Goal: Task Accomplishment & Management: Use online tool/utility

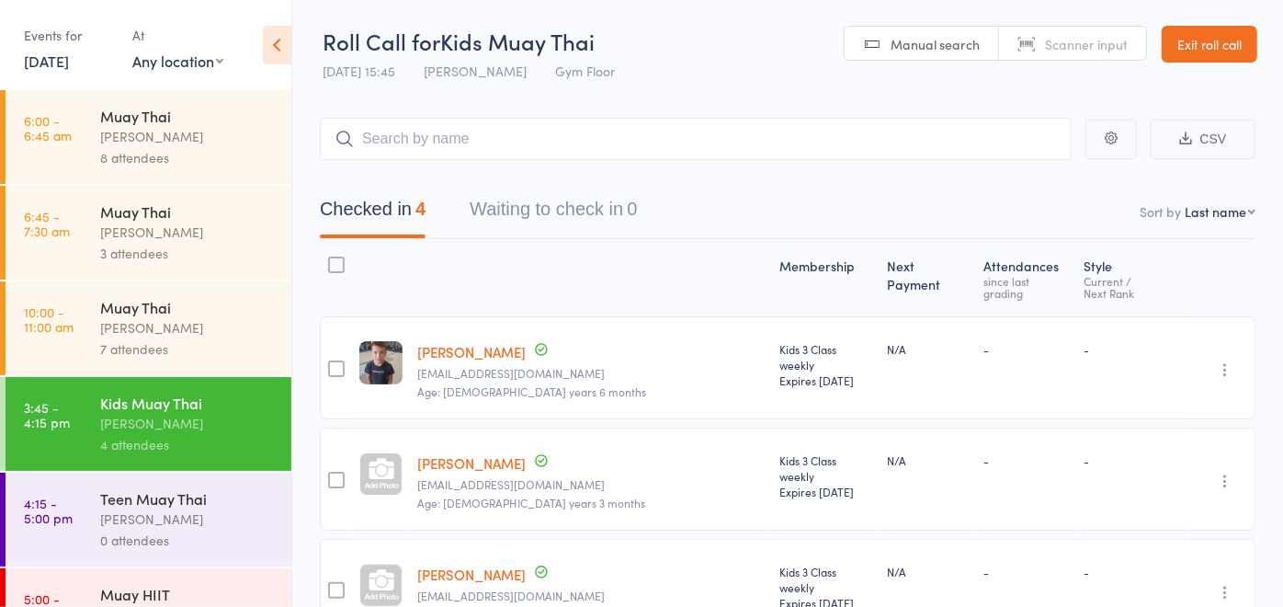
scroll to position [102, 0]
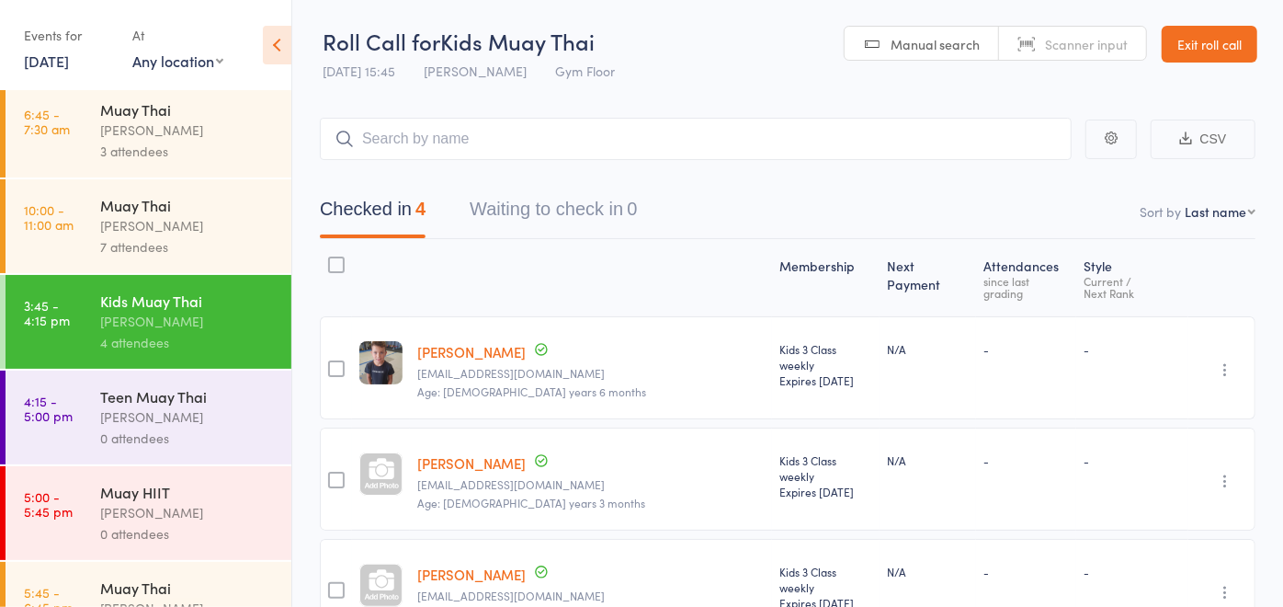
click at [183, 399] on div "Teen Muay Thai" at bounding box center [188, 396] width 176 height 20
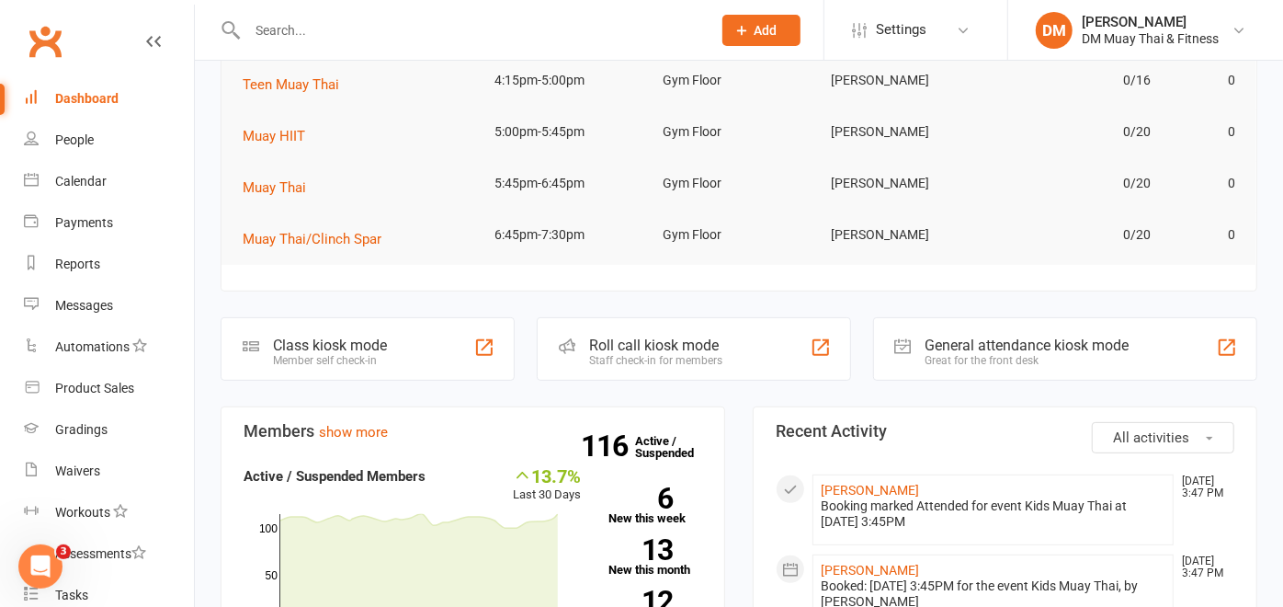
scroll to position [306, 0]
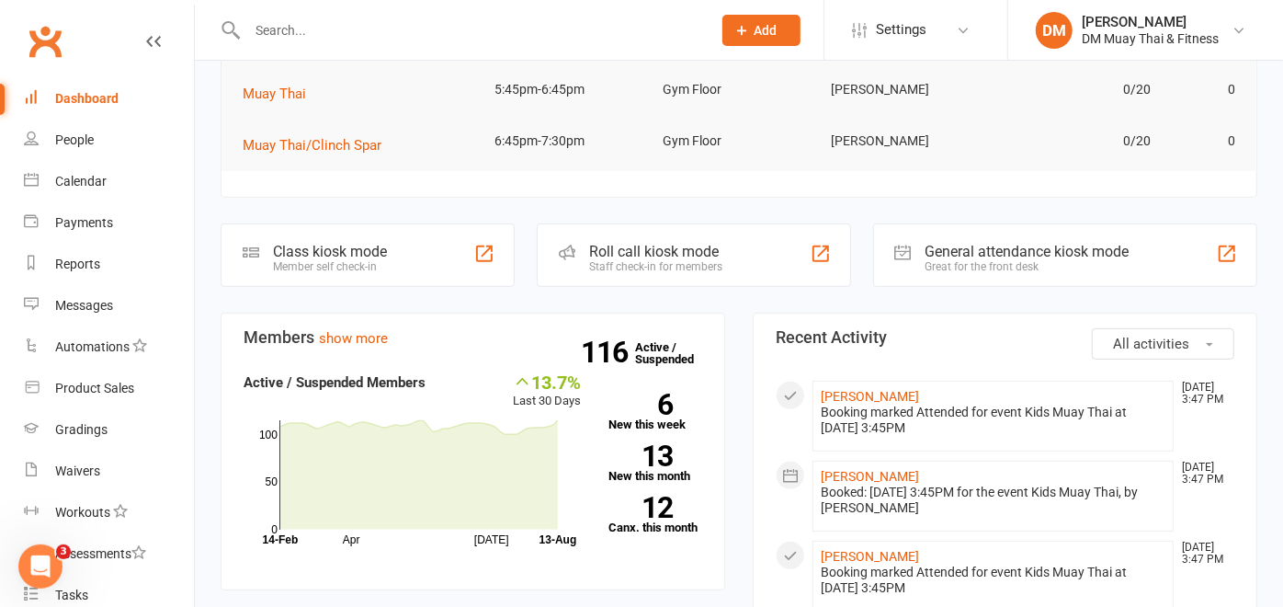
click at [680, 247] on div "Roll call kiosk mode" at bounding box center [655, 251] width 133 height 17
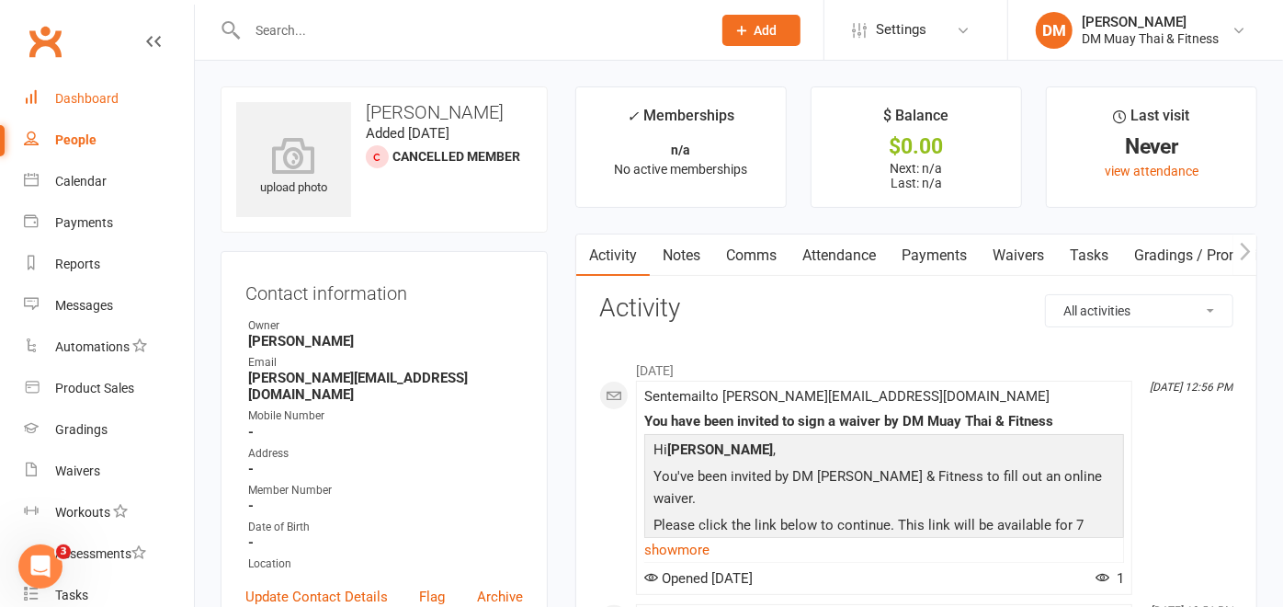
click at [58, 97] on div "Dashboard" at bounding box center [86, 98] width 63 height 15
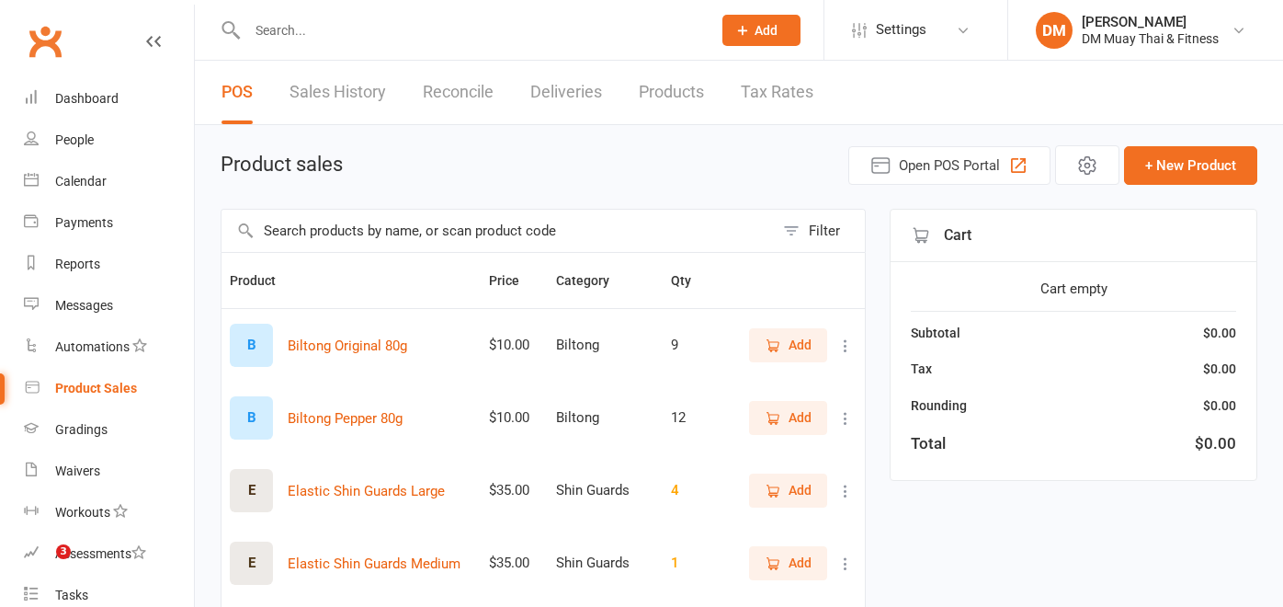
select select "100"
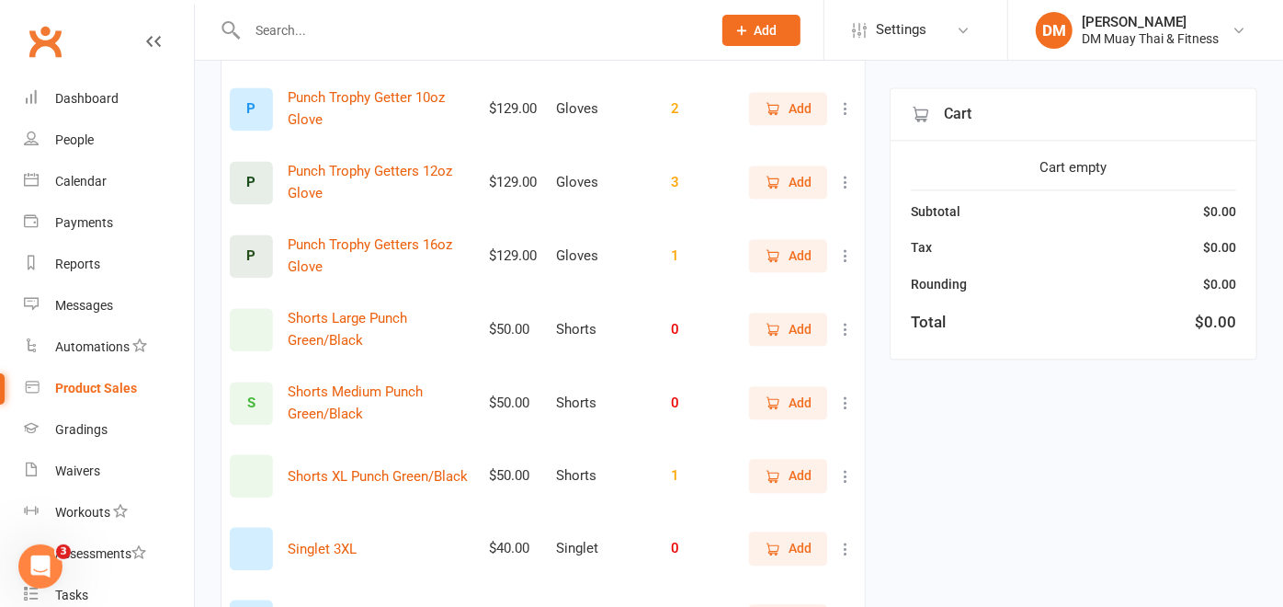
scroll to position [2349, 0]
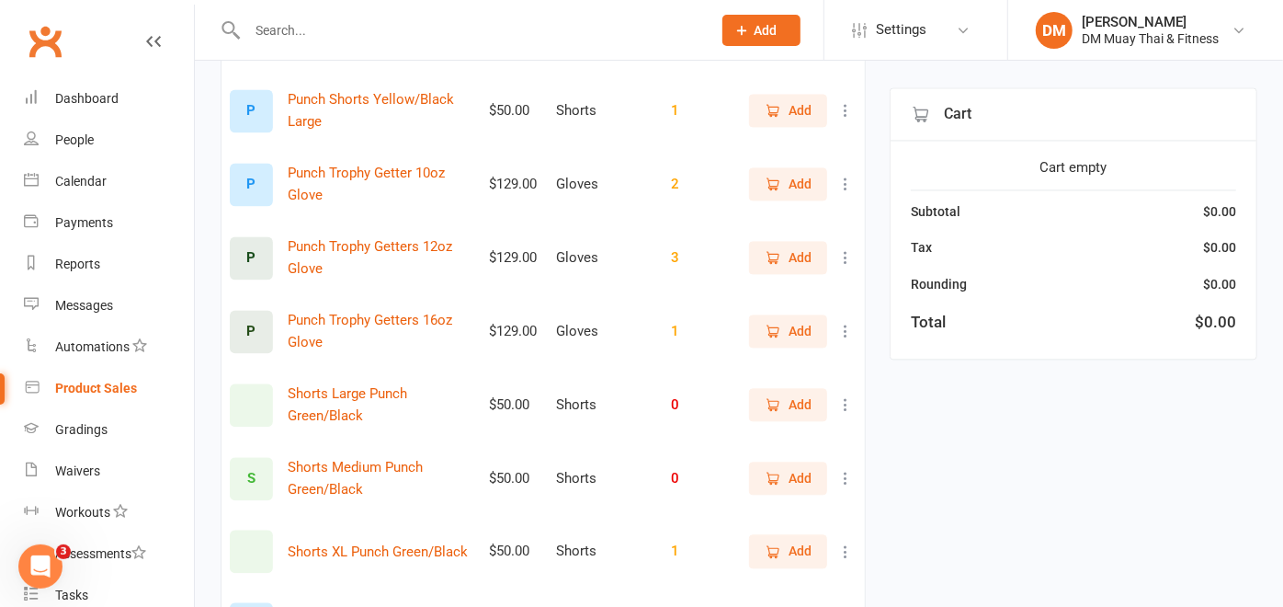
click at [789, 120] on span "Add" at bounding box center [800, 110] width 23 height 20
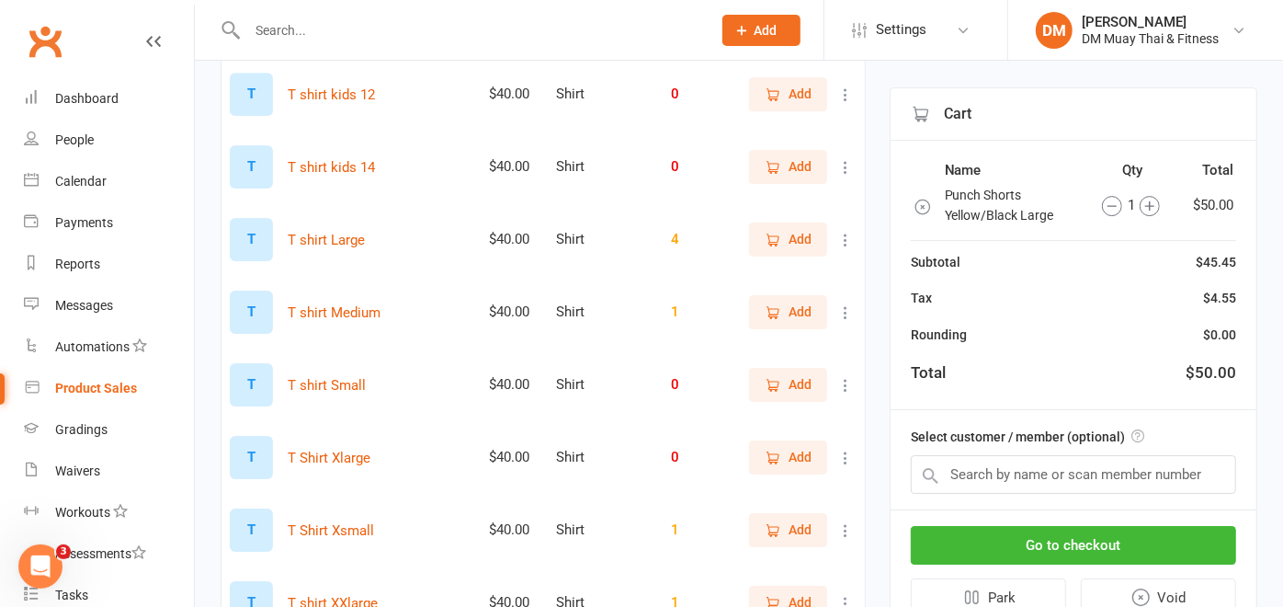
scroll to position [3779, 0]
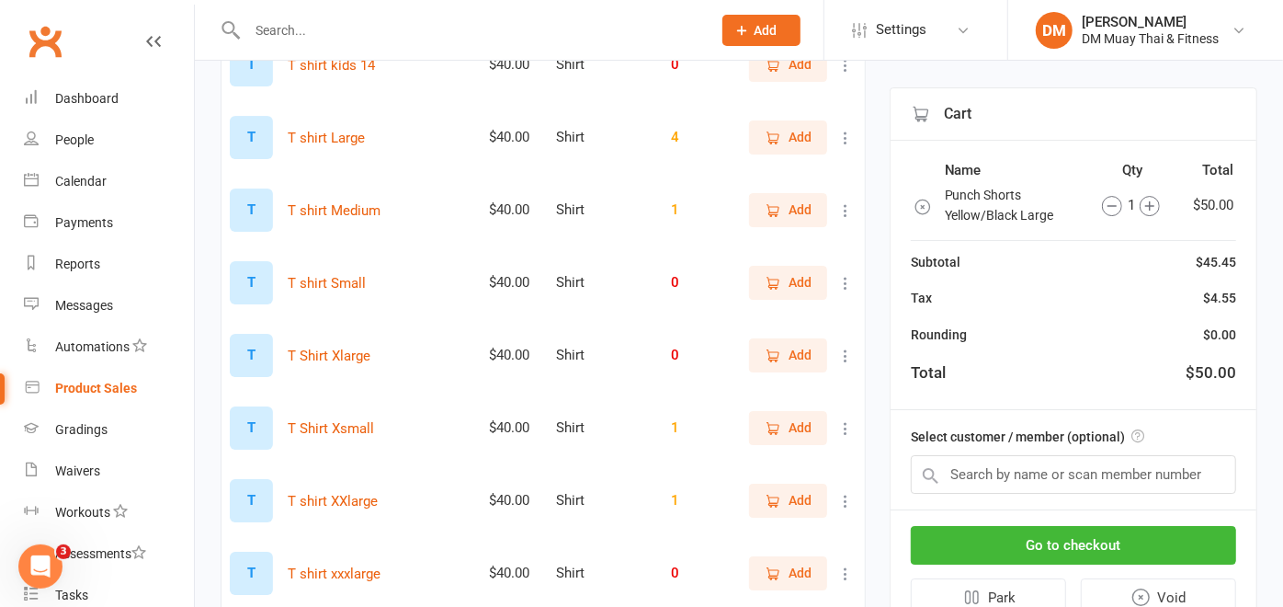
click at [772, 146] on icon "button" at bounding box center [773, 138] width 17 height 17
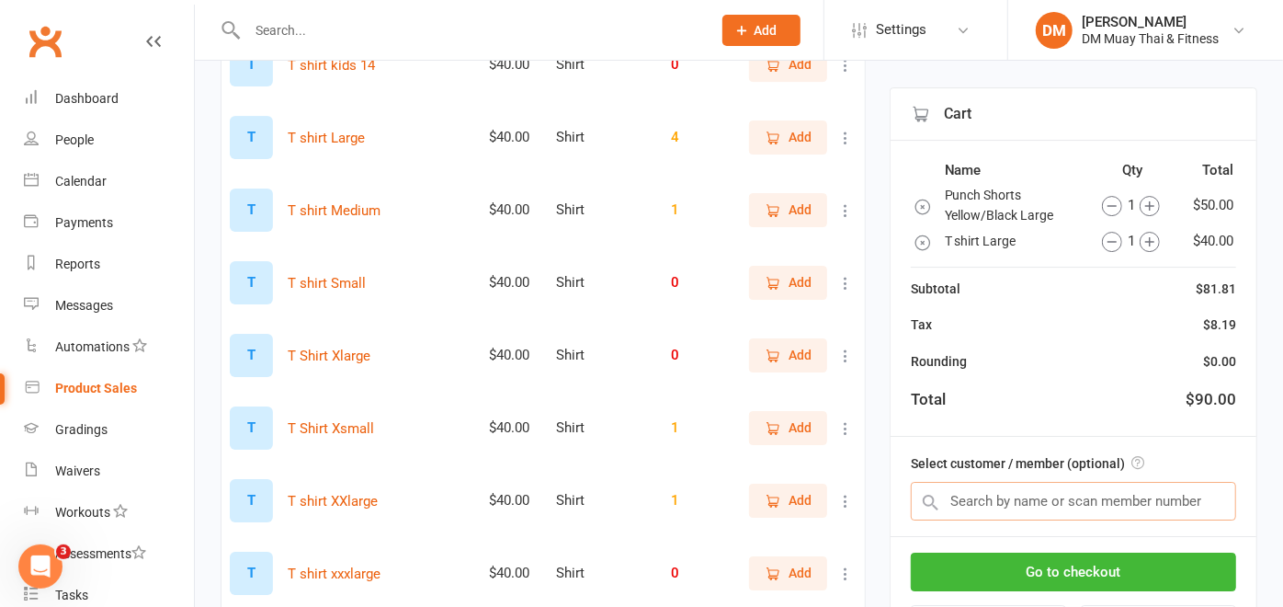
click at [963, 489] on input "text" at bounding box center [1073, 501] width 325 height 39
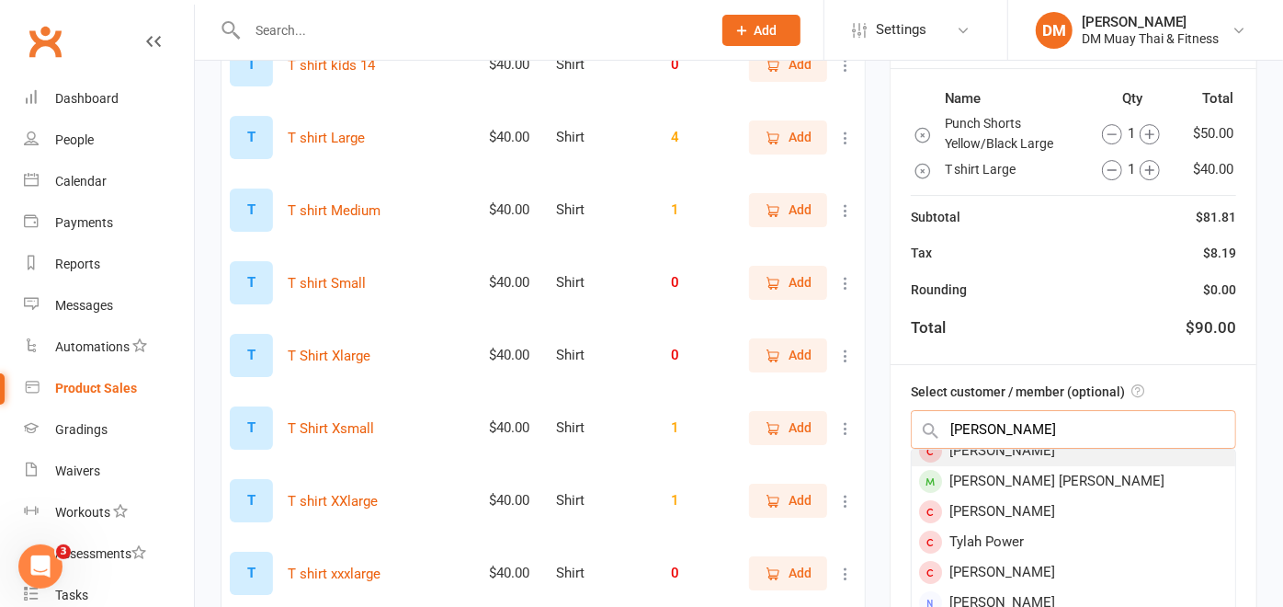
scroll to position [18, 0]
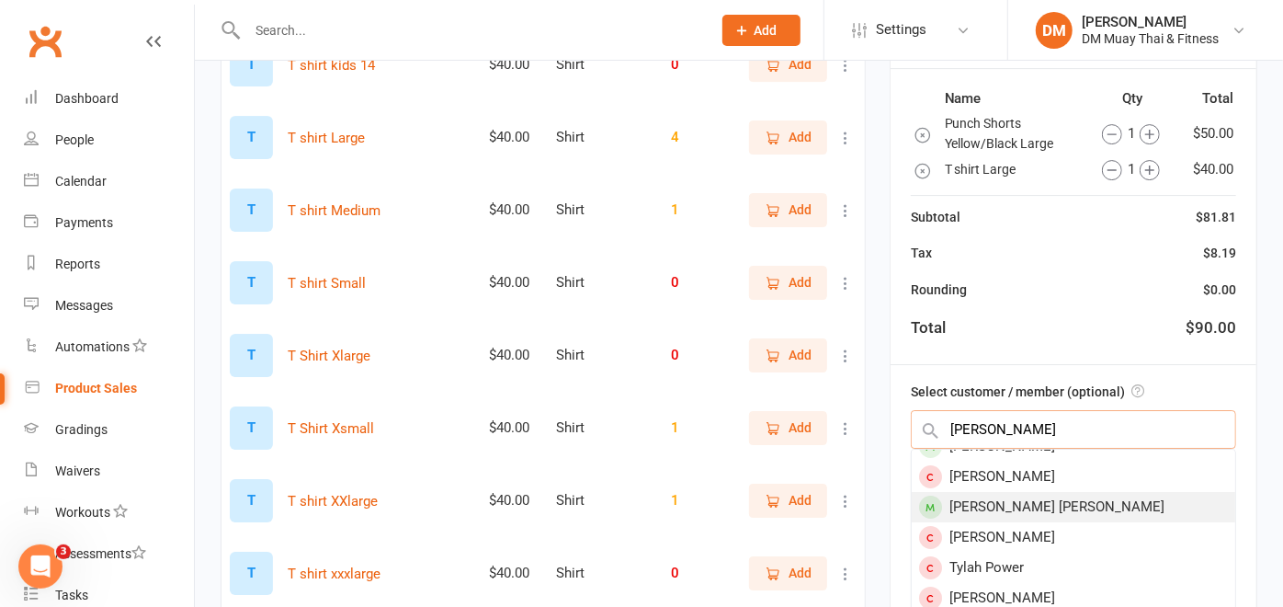
type input "[PERSON_NAME]"
click at [997, 522] on div "[PERSON_NAME] [PERSON_NAME]" at bounding box center [1074, 507] width 324 height 30
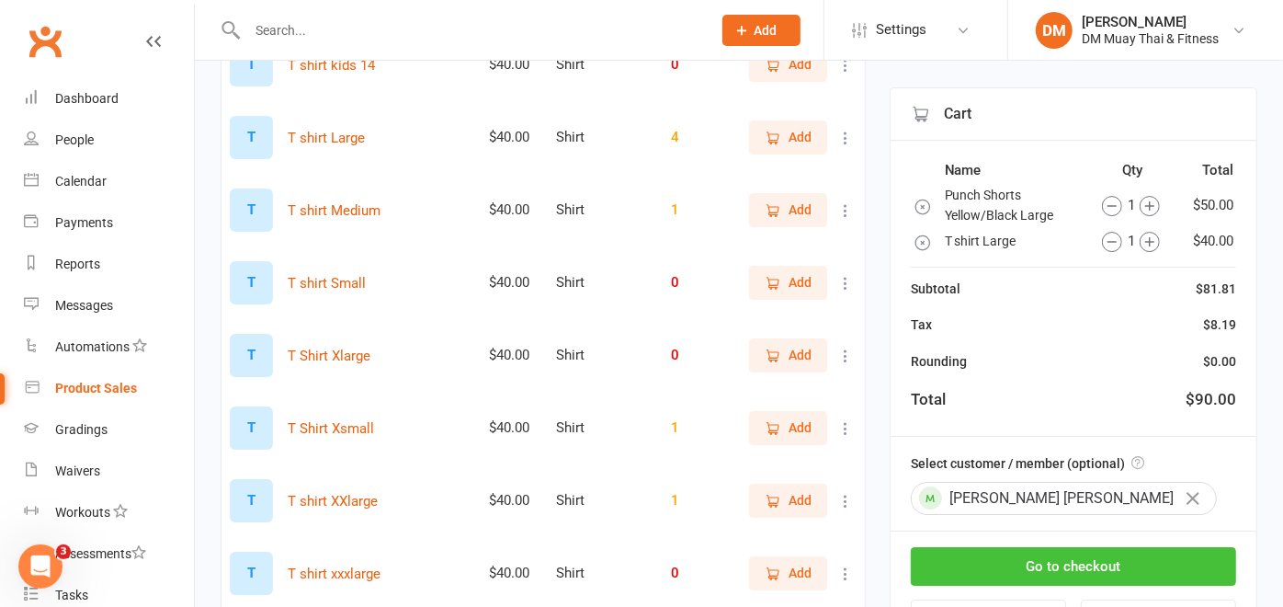
click at [1064, 571] on button "Go to checkout" at bounding box center [1073, 566] width 325 height 39
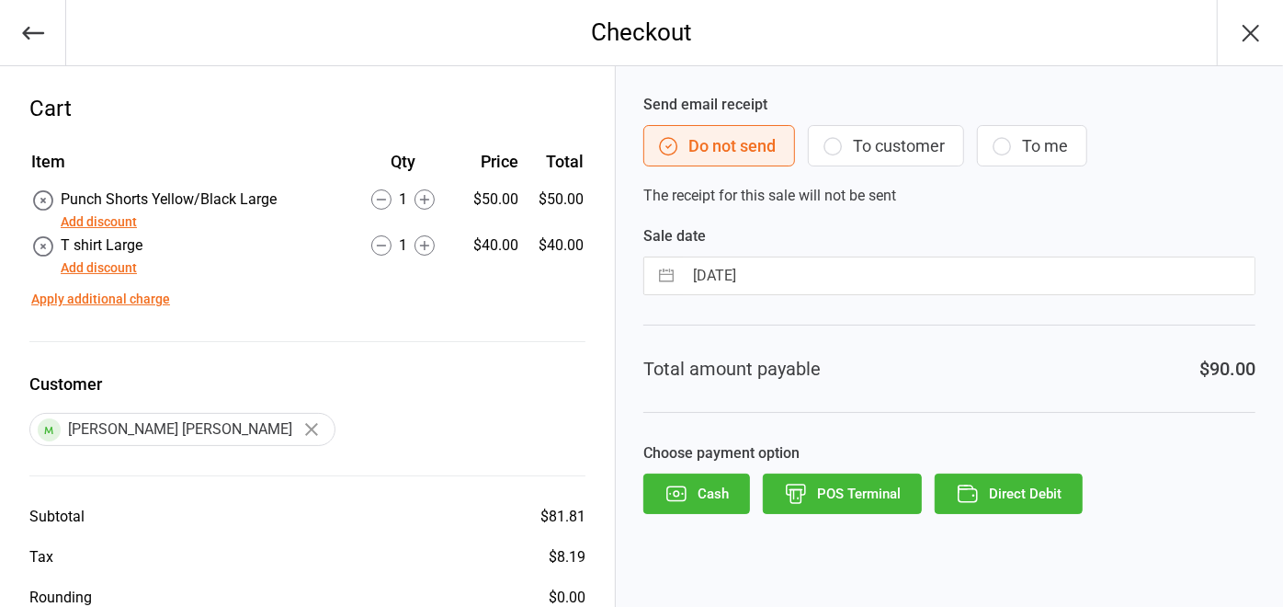
click at [854, 500] on button "POS Terminal" at bounding box center [842, 493] width 159 height 40
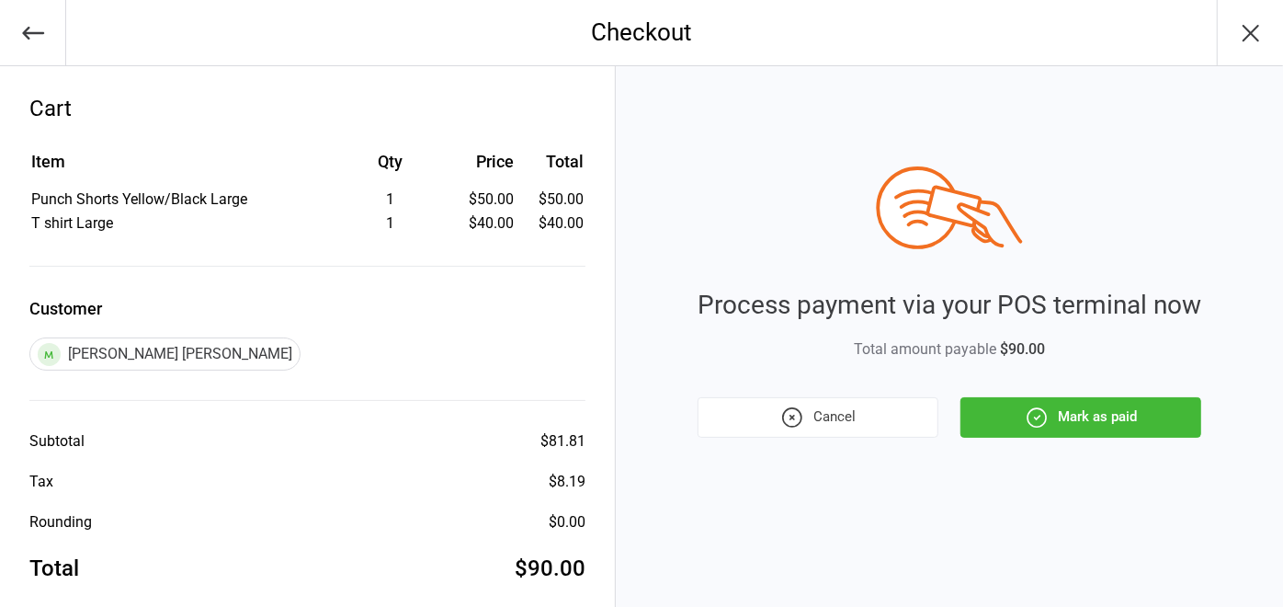
click at [1094, 412] on button "Mark as paid" at bounding box center [1081, 417] width 241 height 40
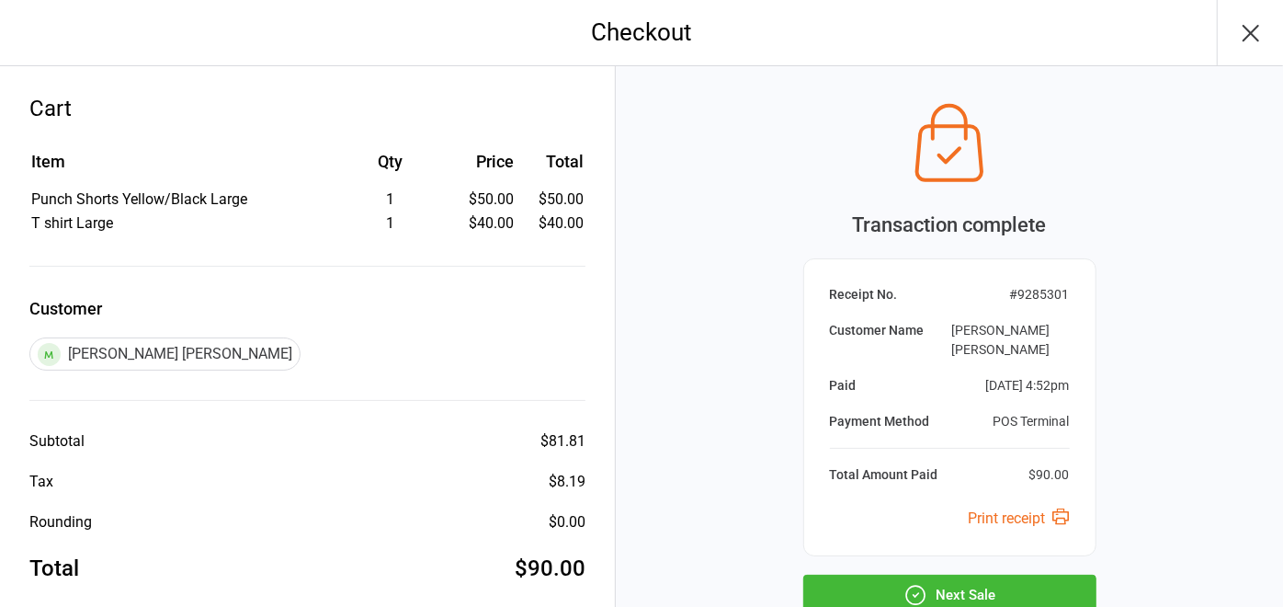
click at [975, 586] on button "Next Sale" at bounding box center [949, 595] width 293 height 40
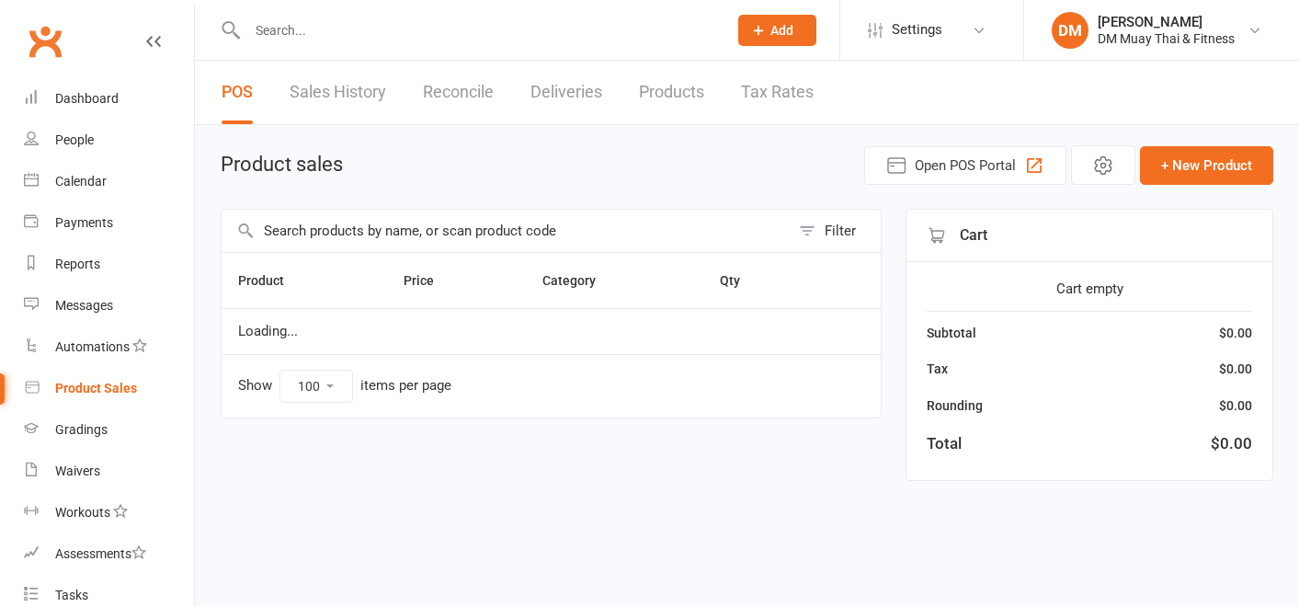
select select "100"
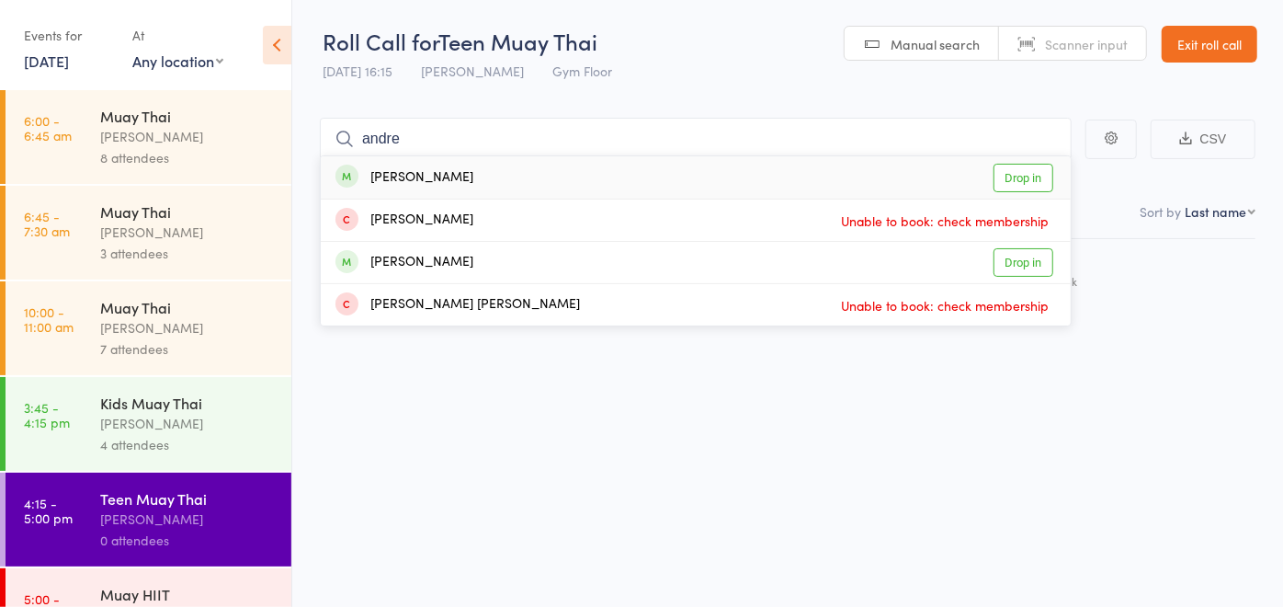
type input "andre"
click at [485, 179] on div "[PERSON_NAME] Drop in" at bounding box center [696, 177] width 750 height 42
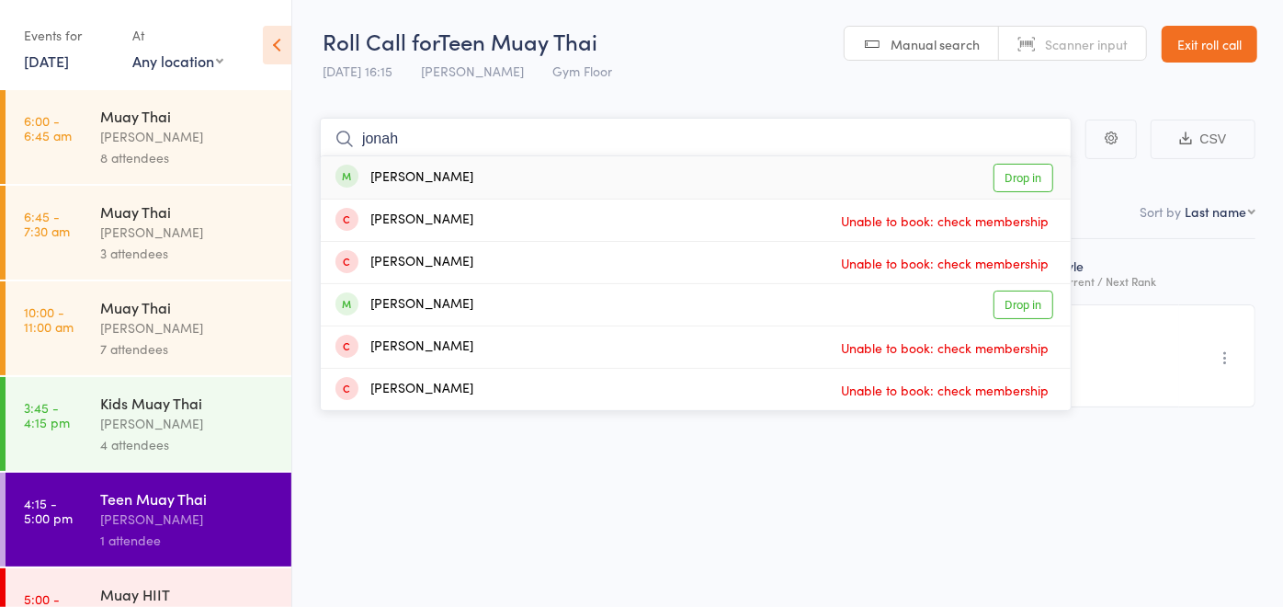
type input "jonah"
click at [475, 177] on div "[PERSON_NAME] Drop in" at bounding box center [696, 177] width 750 height 42
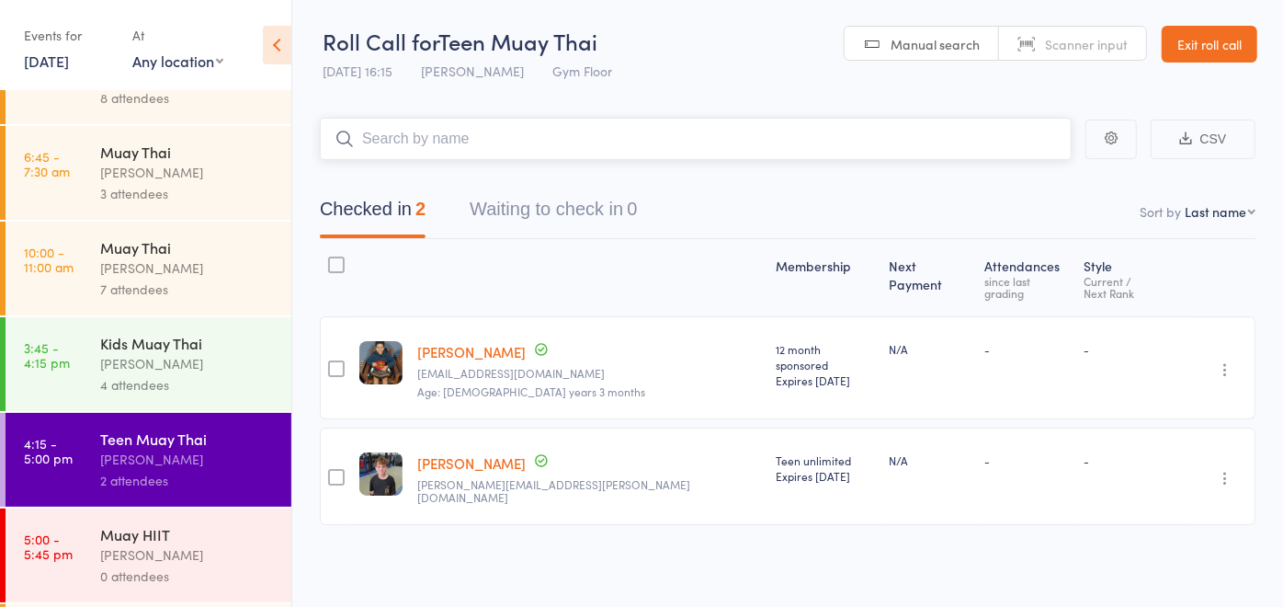
scroll to position [102, 0]
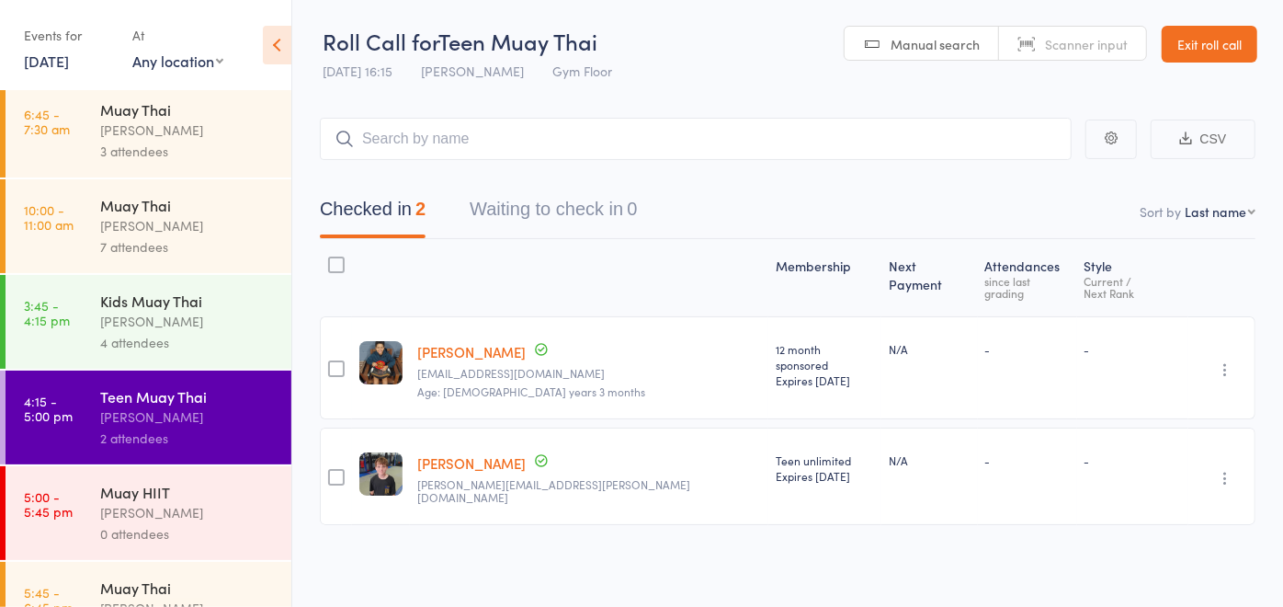
click at [157, 492] on div "Muay HIIT" at bounding box center [188, 492] width 176 height 20
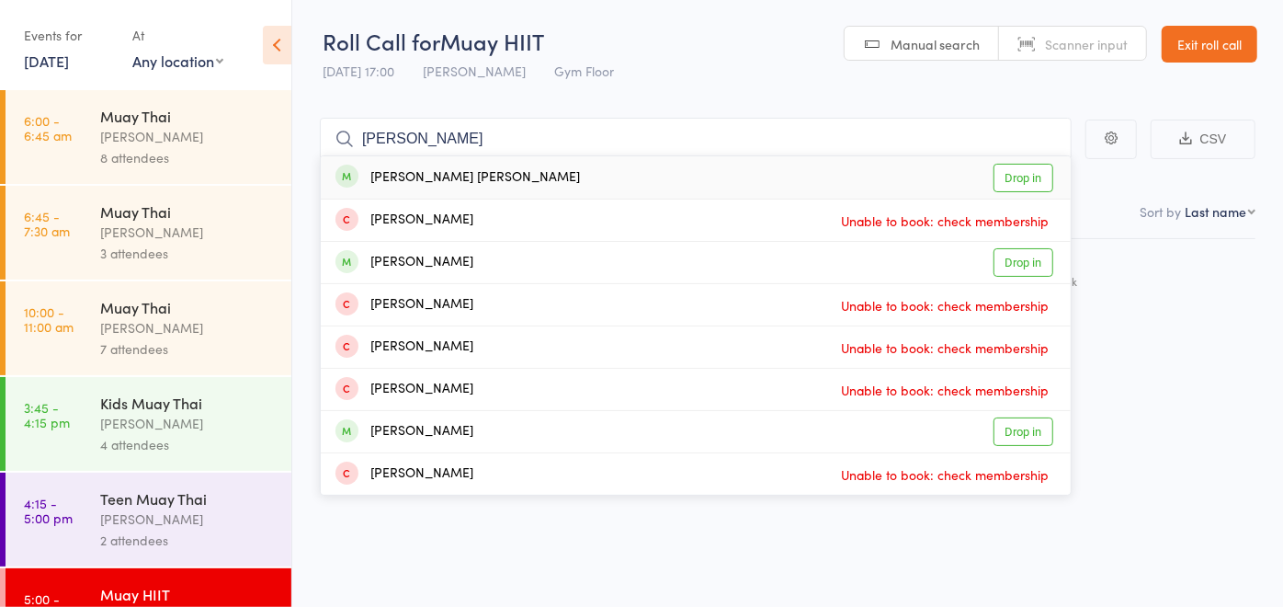
type input "[PERSON_NAME]"
click at [450, 183] on div "[PERSON_NAME] [PERSON_NAME] Drop in" at bounding box center [696, 177] width 750 height 42
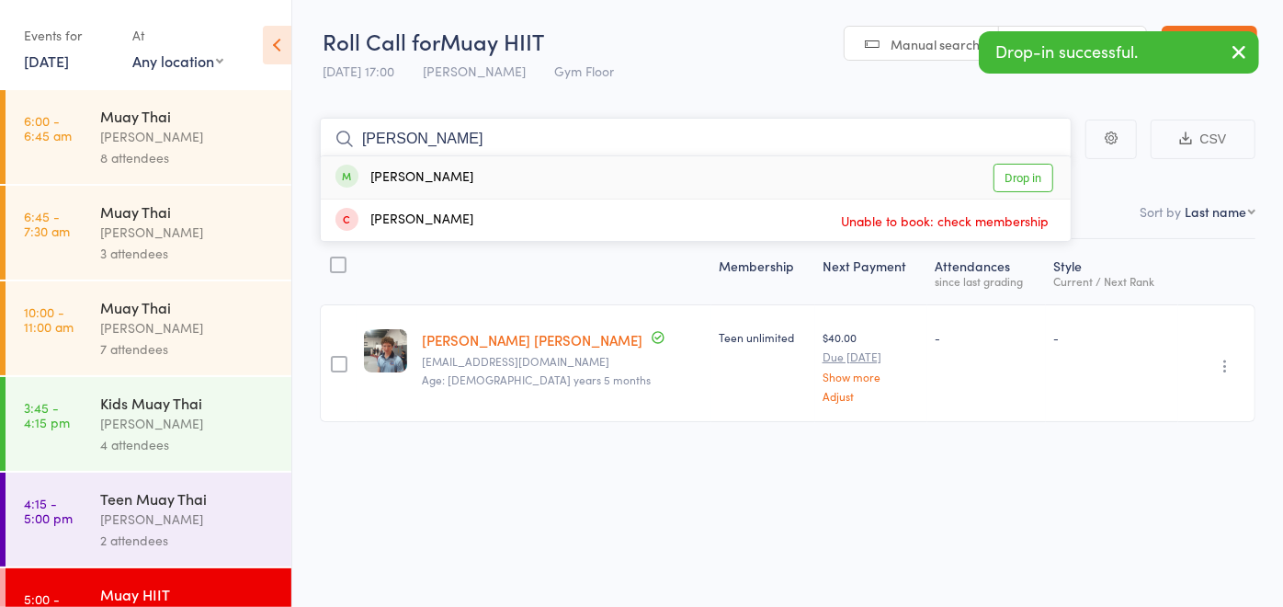
type input "[PERSON_NAME]"
click at [452, 184] on div "[PERSON_NAME]" at bounding box center [405, 177] width 138 height 21
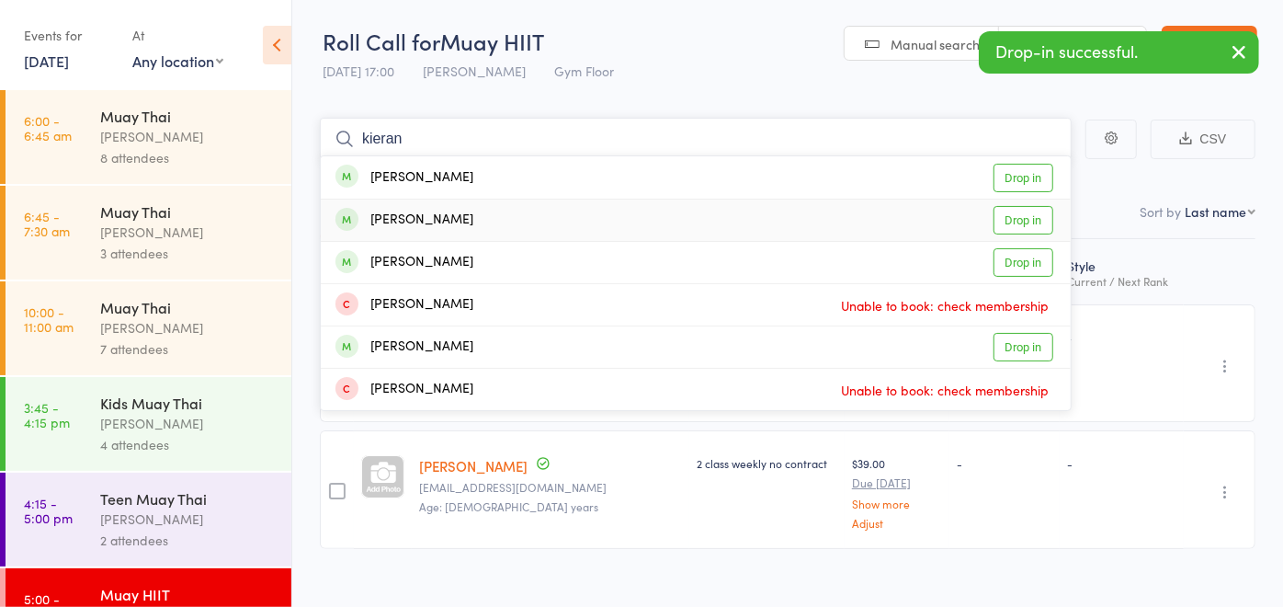
type input "kieran"
click at [439, 210] on div "[PERSON_NAME]" at bounding box center [405, 220] width 138 height 21
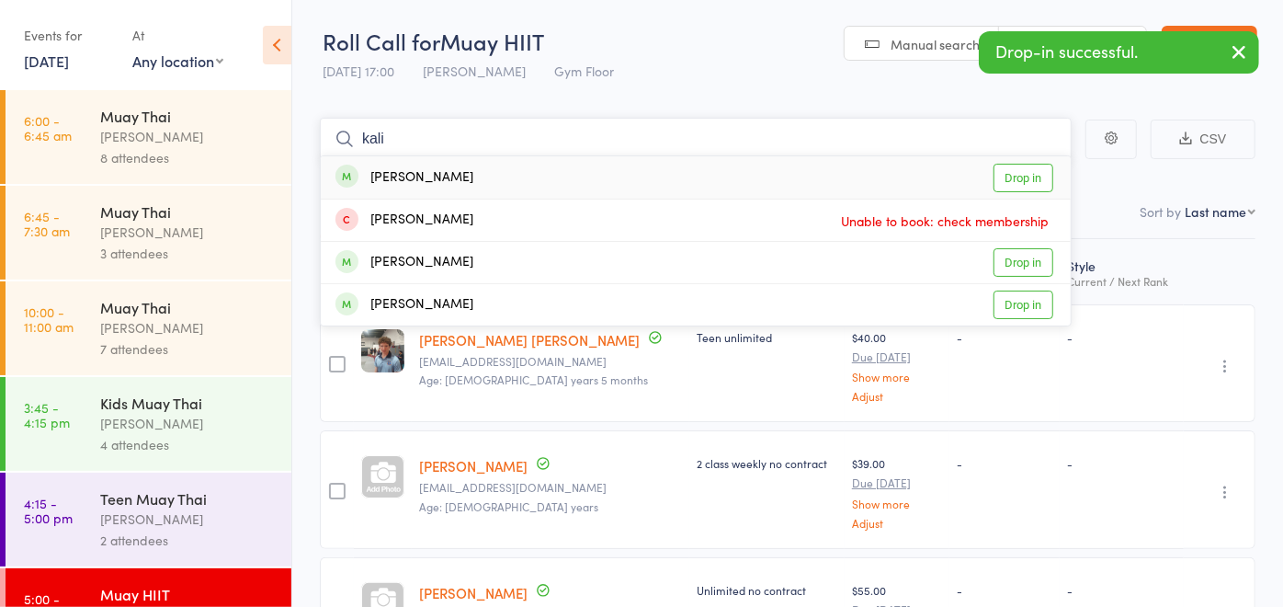
type input "kali"
click at [434, 188] on div "[PERSON_NAME] Drop in" at bounding box center [696, 177] width 750 height 42
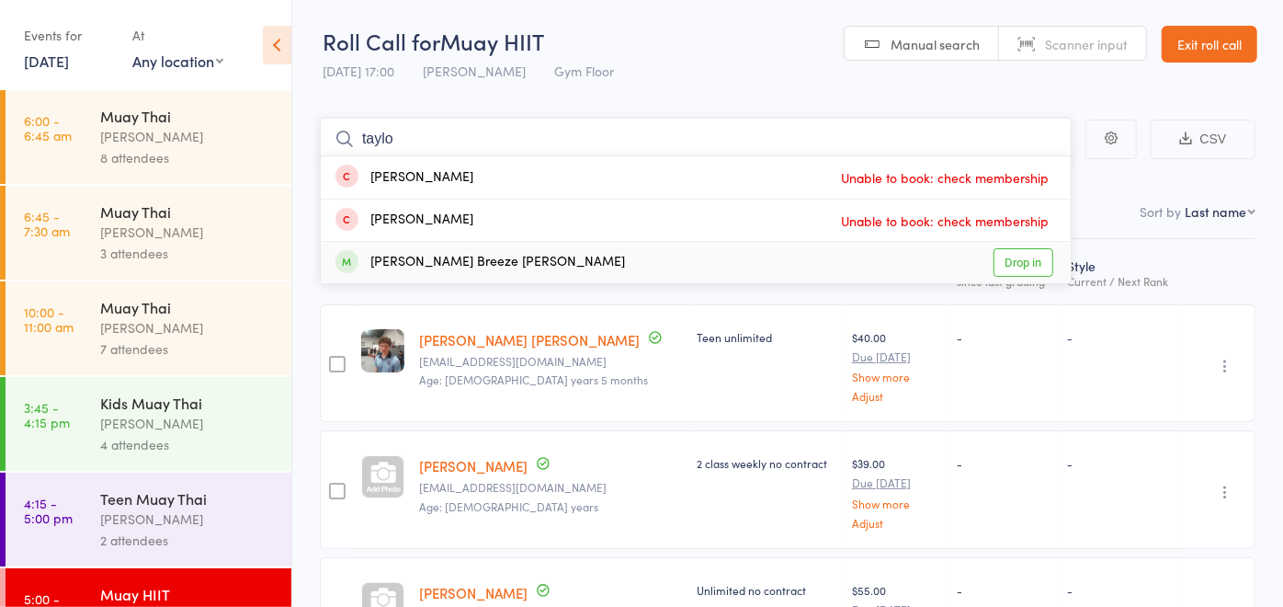
type input "taylo"
click at [416, 270] on div "[PERSON_NAME] Breeze [PERSON_NAME]" at bounding box center [481, 262] width 290 height 21
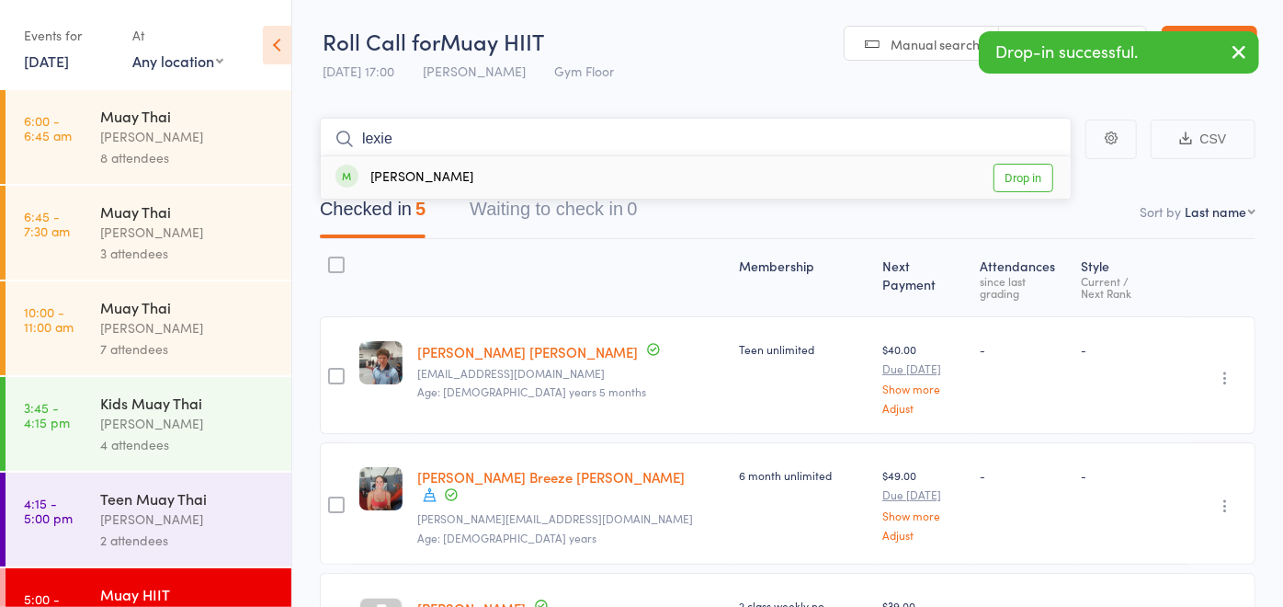
type input "lexie"
click at [455, 184] on div "[PERSON_NAME]" at bounding box center [405, 177] width 138 height 21
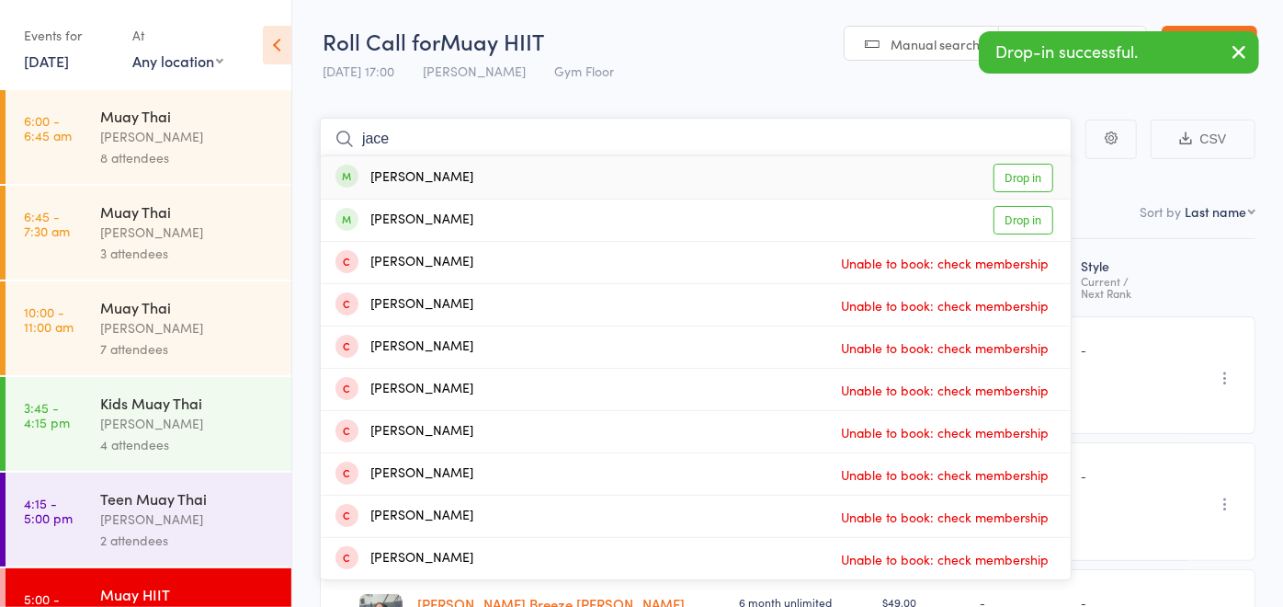
type input "jace"
click at [476, 181] on div "[PERSON_NAME] Drop in" at bounding box center [696, 177] width 750 height 42
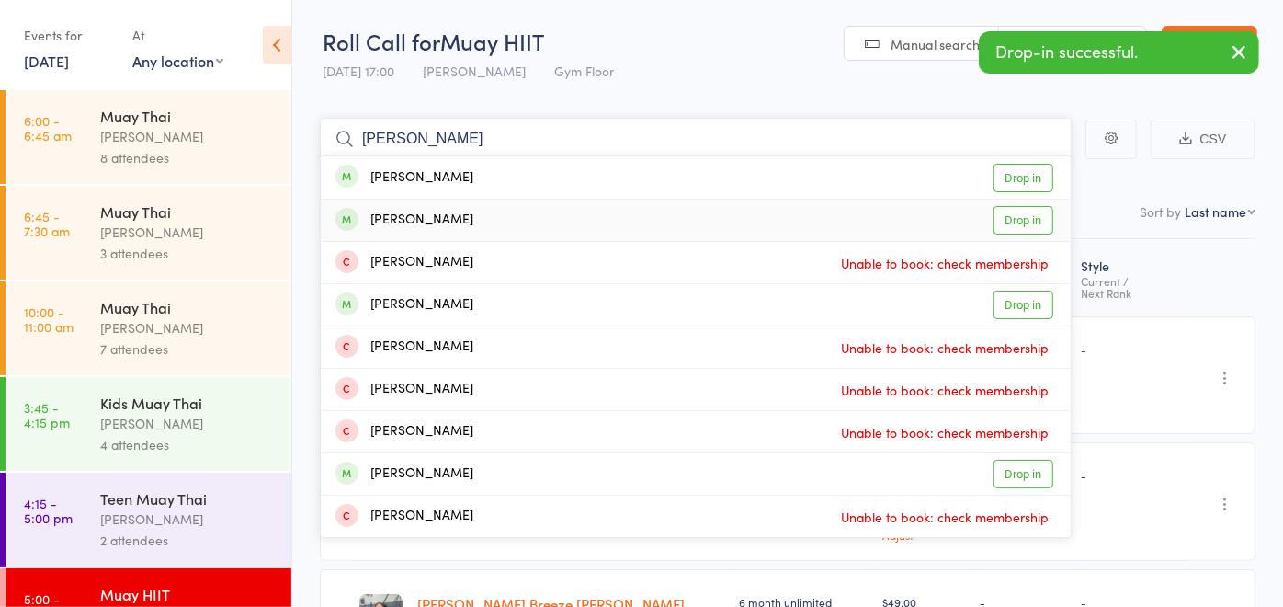
type input "[PERSON_NAME]"
click at [470, 212] on div "[PERSON_NAME] Drop in" at bounding box center [696, 219] width 750 height 41
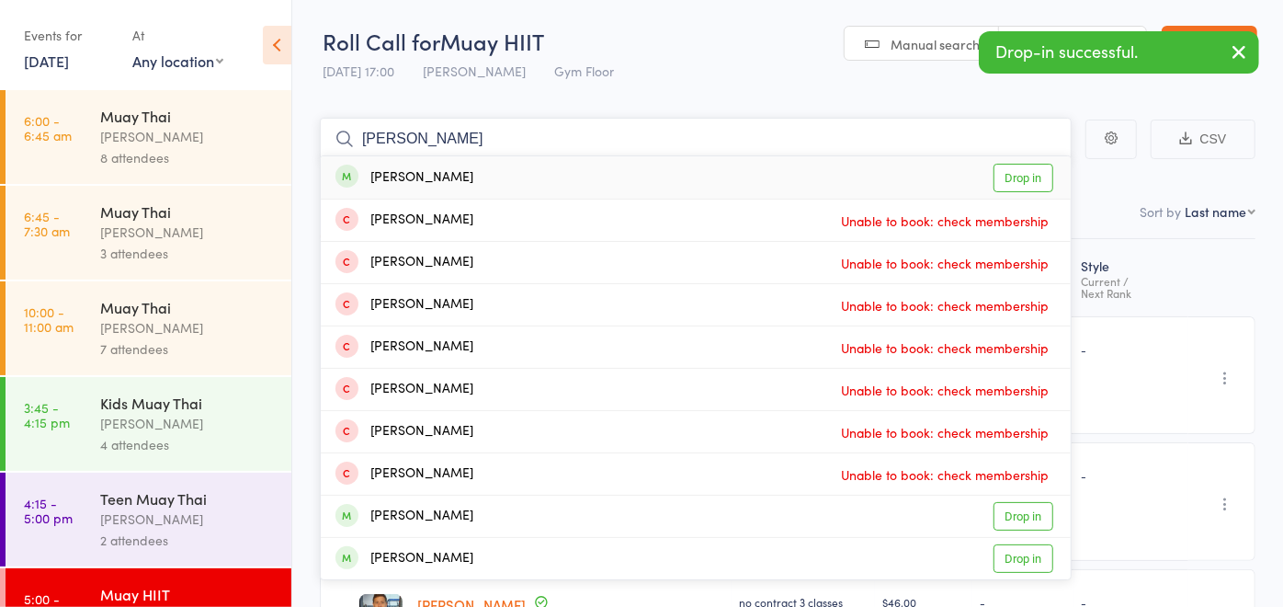
type input "[PERSON_NAME]"
click at [448, 178] on div "[PERSON_NAME] Drop in" at bounding box center [696, 177] width 750 height 42
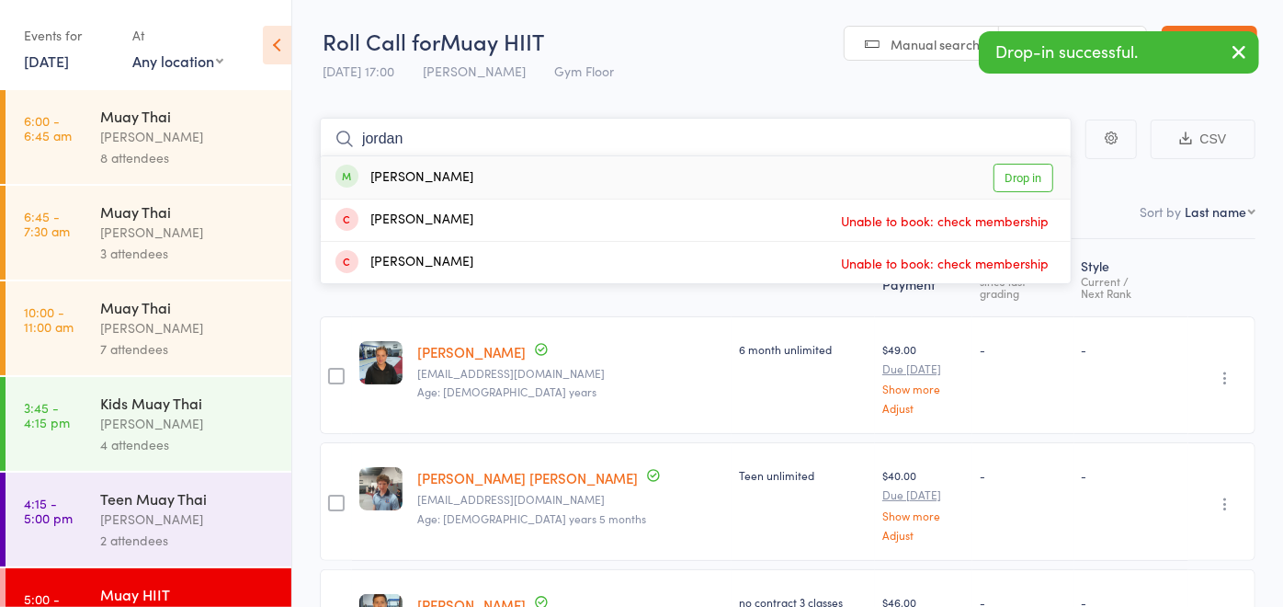
type input "jordan"
click at [445, 189] on div "[PERSON_NAME] Drop in" at bounding box center [696, 177] width 750 height 42
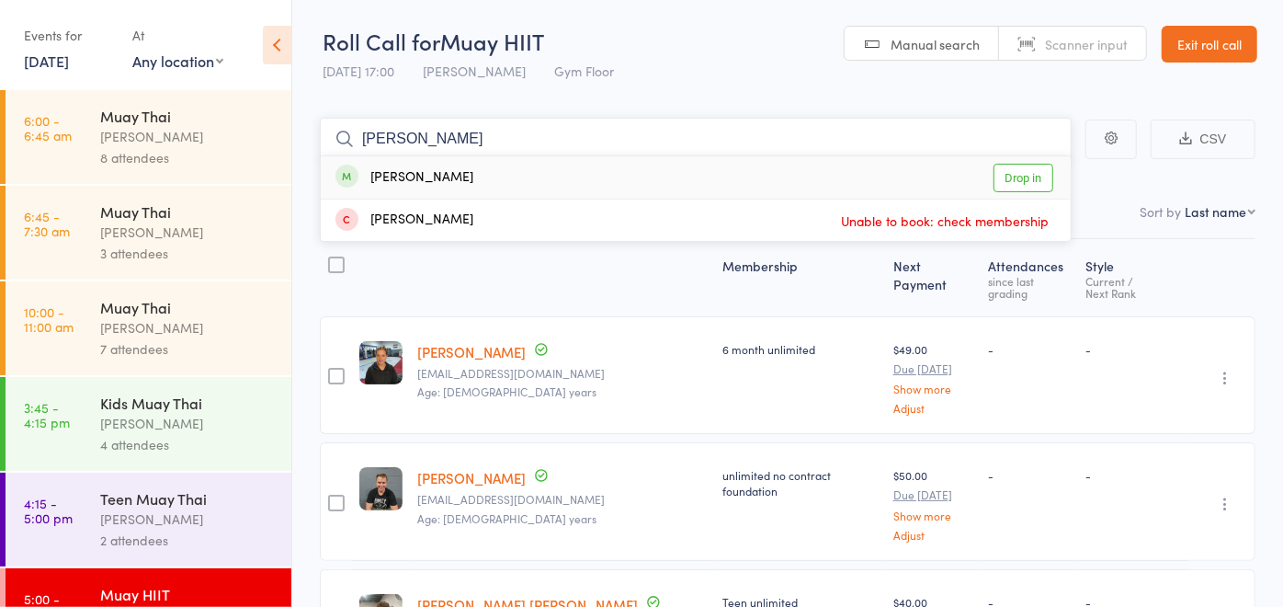
type input "[PERSON_NAME]"
click at [450, 191] on div "[PERSON_NAME] Drop in" at bounding box center [696, 177] width 750 height 42
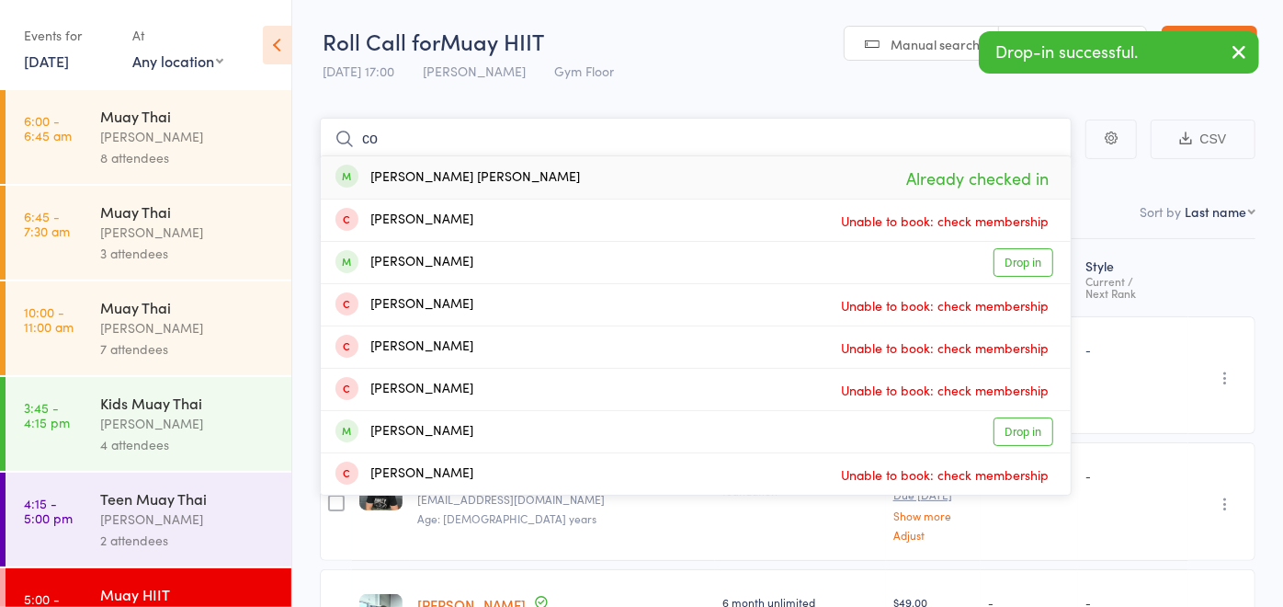
type input "c"
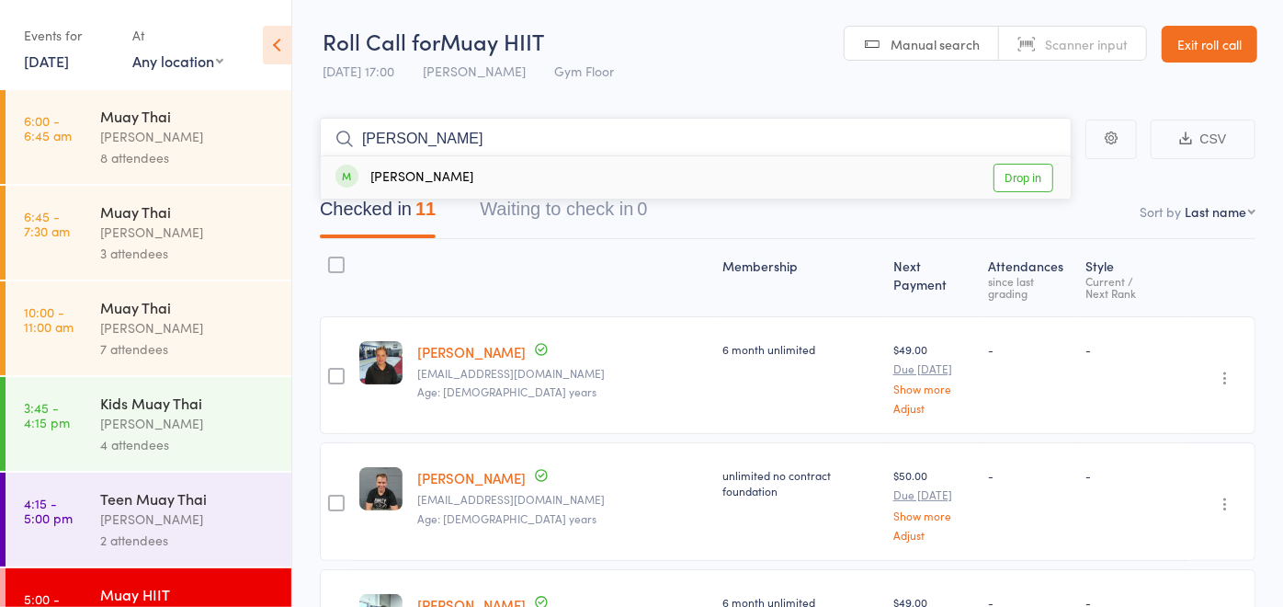
type input "[PERSON_NAME]"
click at [449, 177] on div "[PERSON_NAME] Drop in" at bounding box center [696, 177] width 750 height 42
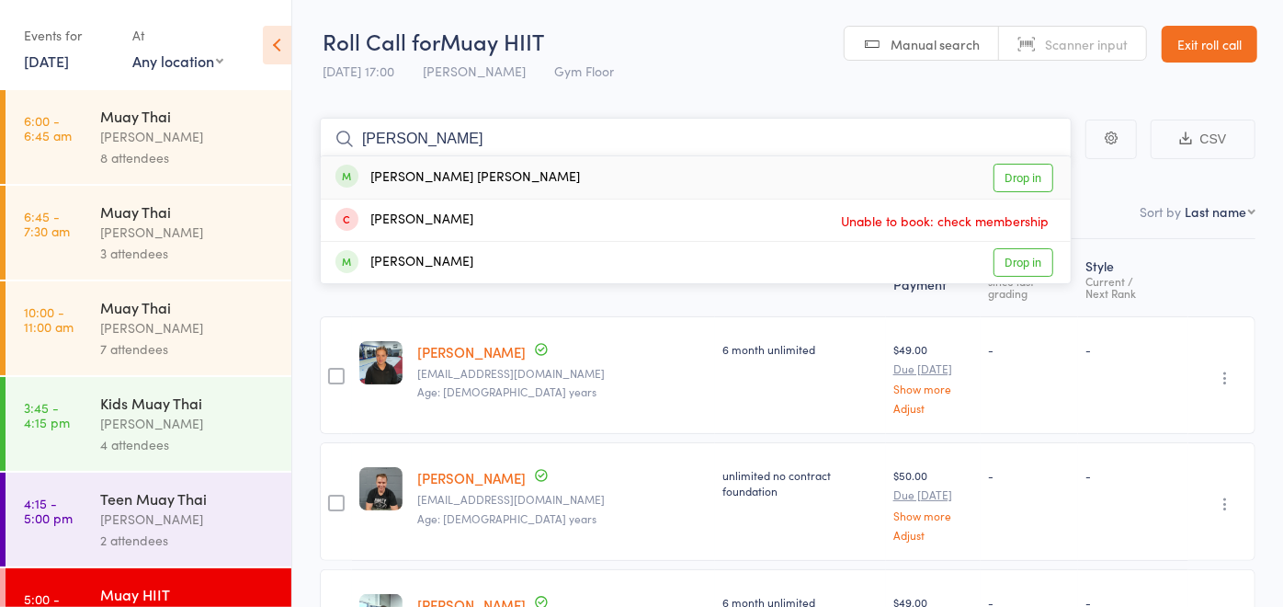
type input "[PERSON_NAME]"
click at [452, 170] on div "[PERSON_NAME] [PERSON_NAME] Drop in" at bounding box center [696, 177] width 750 height 42
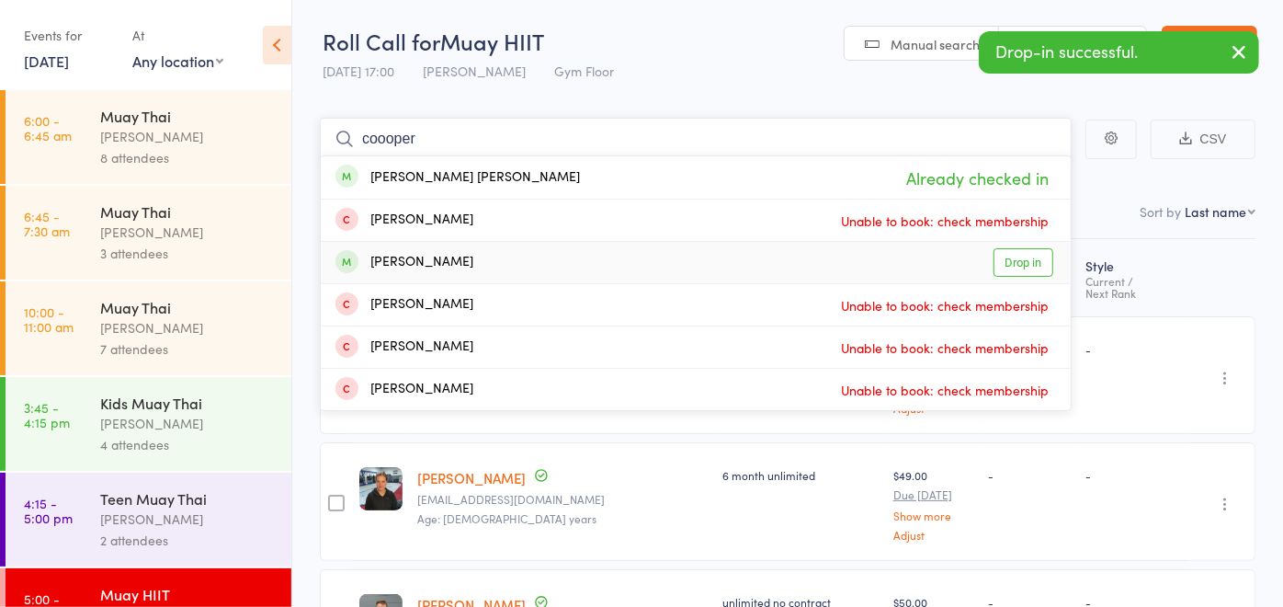
type input "coooper"
click at [439, 266] on div "[PERSON_NAME]" at bounding box center [405, 262] width 138 height 21
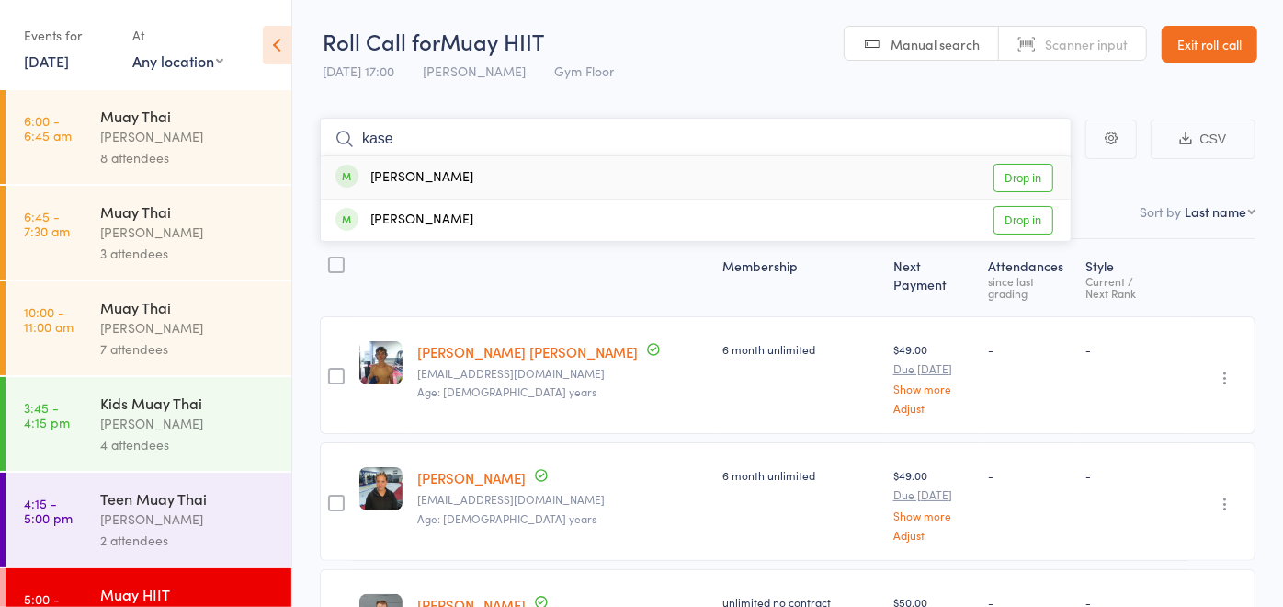
type input "kase"
click at [522, 182] on div "Kase Beck Drop in" at bounding box center [696, 177] width 750 height 42
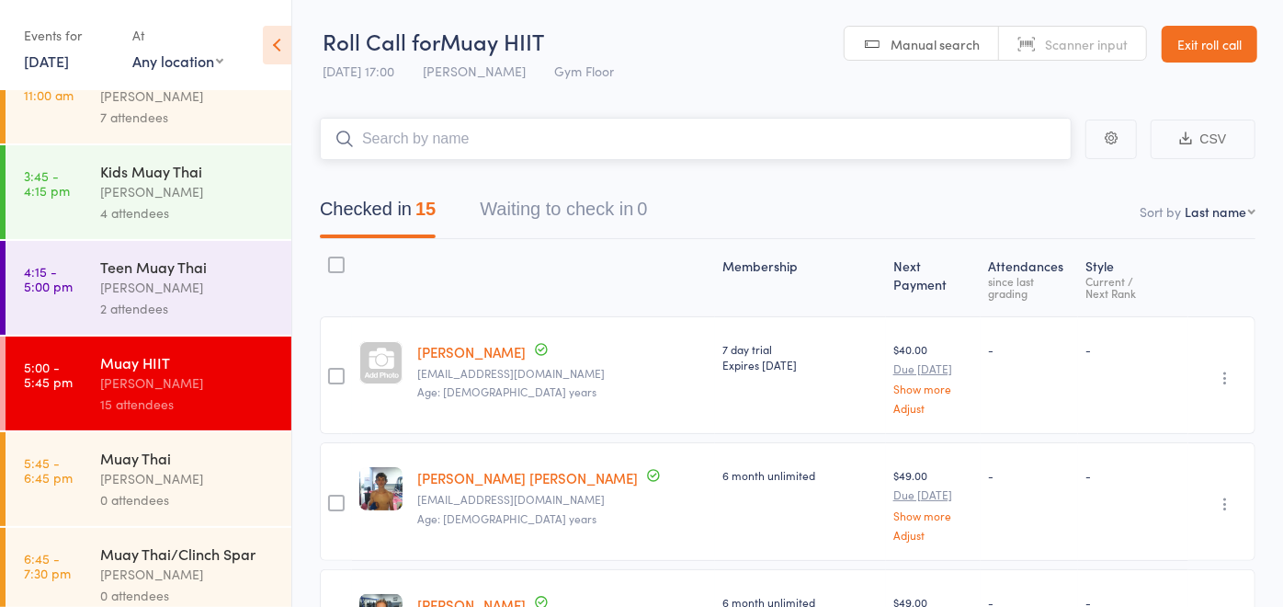
scroll to position [255, 0]
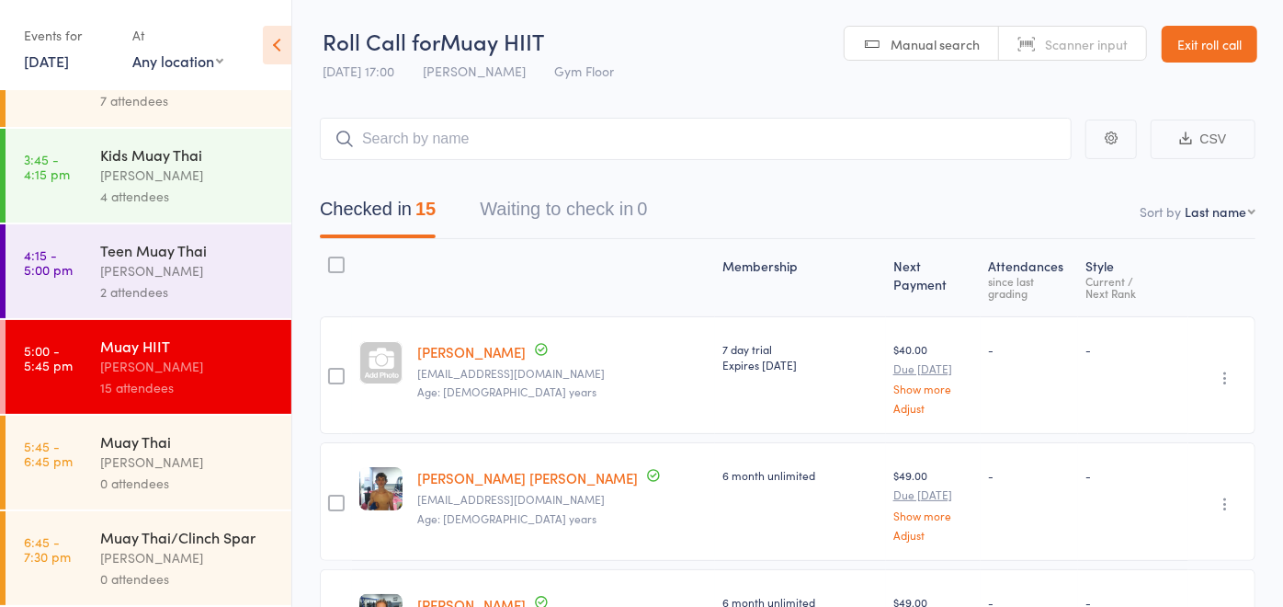
click at [173, 454] on div "[PERSON_NAME]" at bounding box center [188, 461] width 176 height 21
